Goal: Task Accomplishment & Management: Complete application form

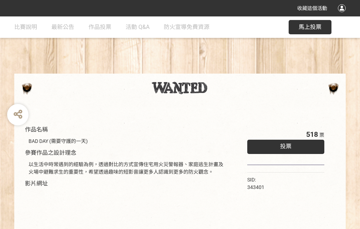
click at [343, 15] on div "收藏這個活動" at bounding box center [180, 8] width 360 height 16
click at [223, 70] on div "作品名稱 BAD DAY (需要守護的一天) 參賽作品之設計理念 以生活中時常遇到的經驗為例，透過對比的方式宣傳住宅用火災警報器、家庭逃生計畫及火場中避難求生…" at bounding box center [180, 166] width 360 height 300
click at [284, 144] on span "投票" at bounding box center [285, 146] width 11 height 7
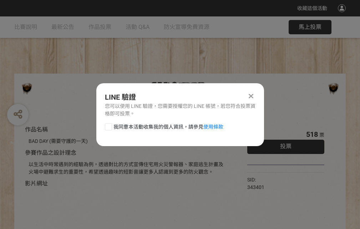
click at [108, 125] on div at bounding box center [108, 126] width 7 height 7
checkbox input "true"
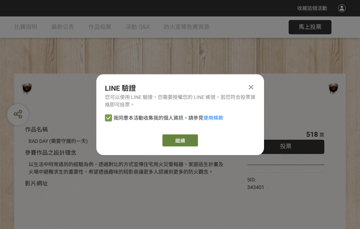
click at [179, 140] on link "繼續" at bounding box center [180, 140] width 36 height 12
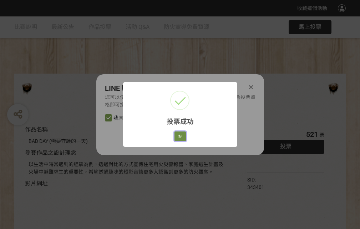
click at [178, 135] on button "好" at bounding box center [179, 136] width 11 height 10
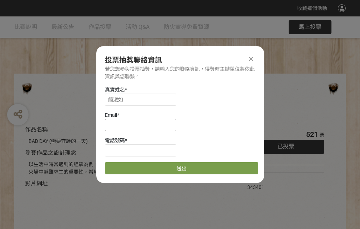
click at [143, 125] on input at bounding box center [140, 125] width 71 height 12
type input "[EMAIL_ADDRESS][DOMAIN_NAME]"
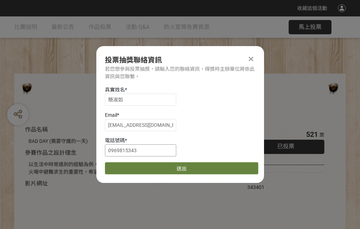
type input "0969815343"
click at [125, 166] on button "送出" at bounding box center [181, 168] width 153 height 12
